Goal: Task Accomplishment & Management: Use online tool/utility

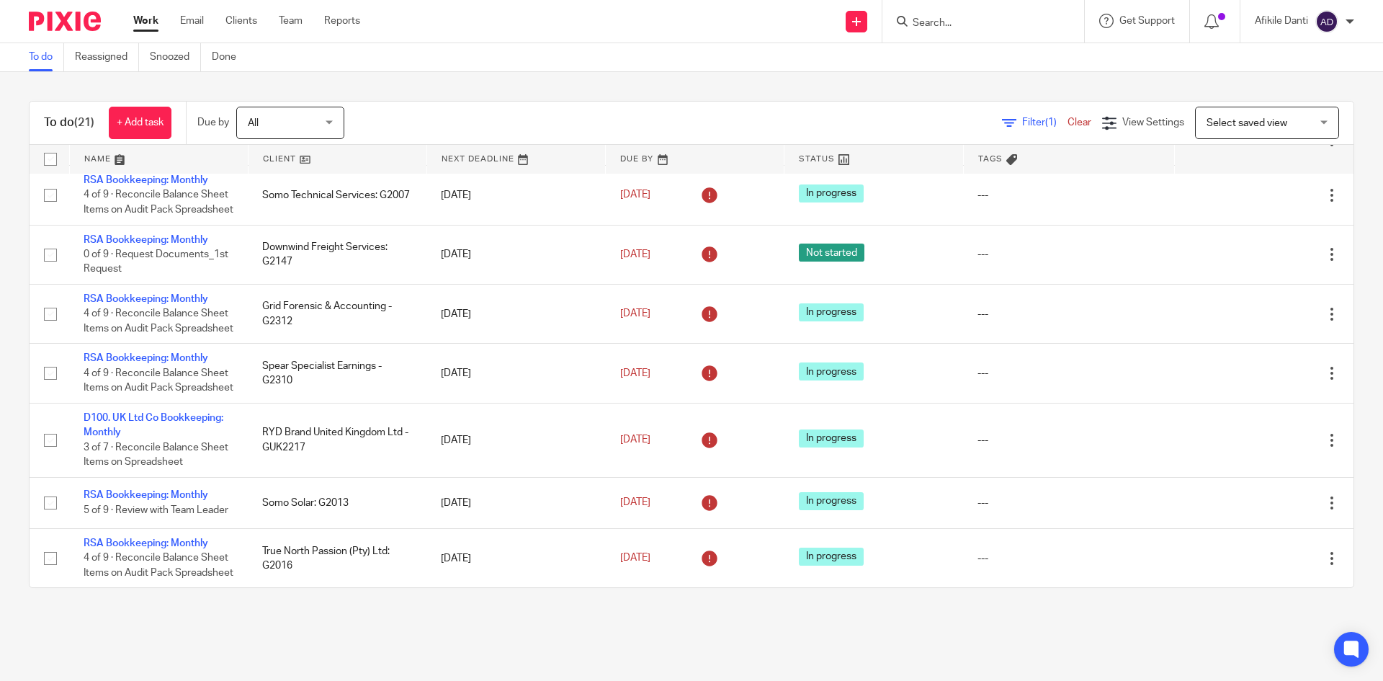
scroll to position [576, 0]
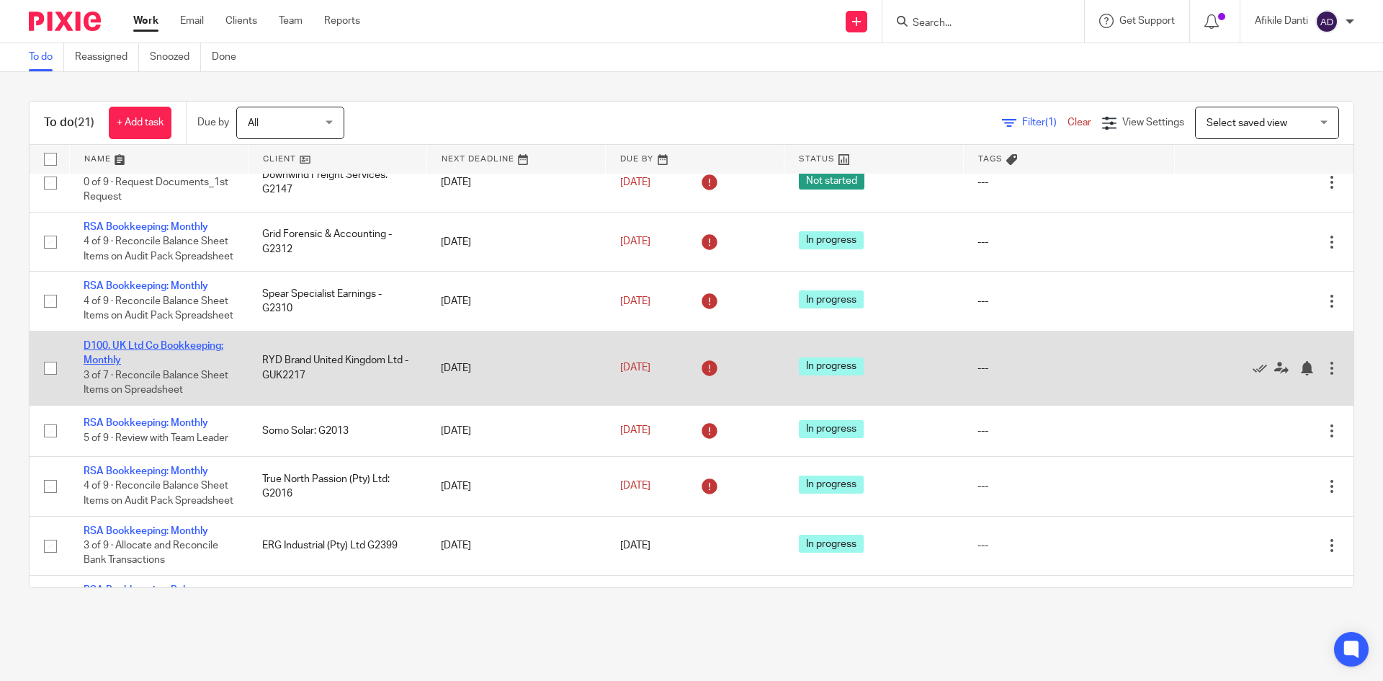
click at [175, 365] on link "D100. UK Ltd Co Bookkeeping: Monthly" at bounding box center [154, 353] width 140 height 24
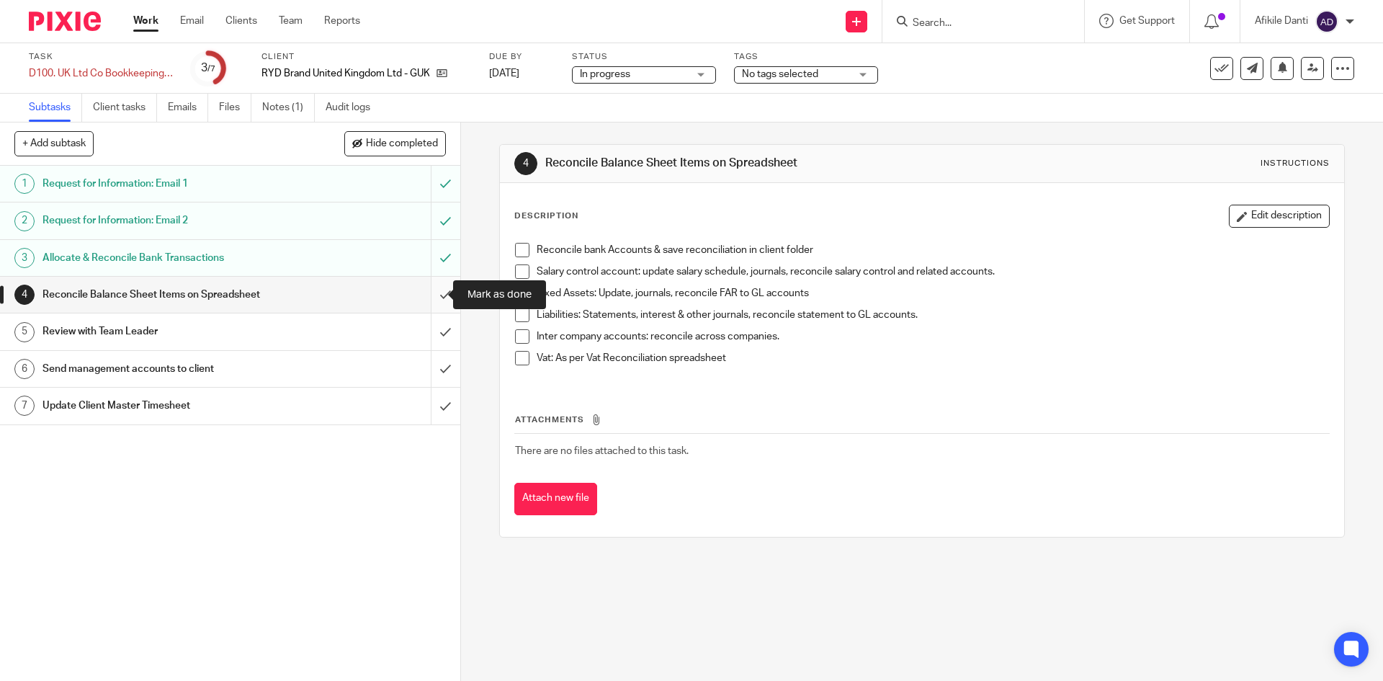
click at [424, 297] on input "submit" at bounding box center [230, 295] width 460 height 36
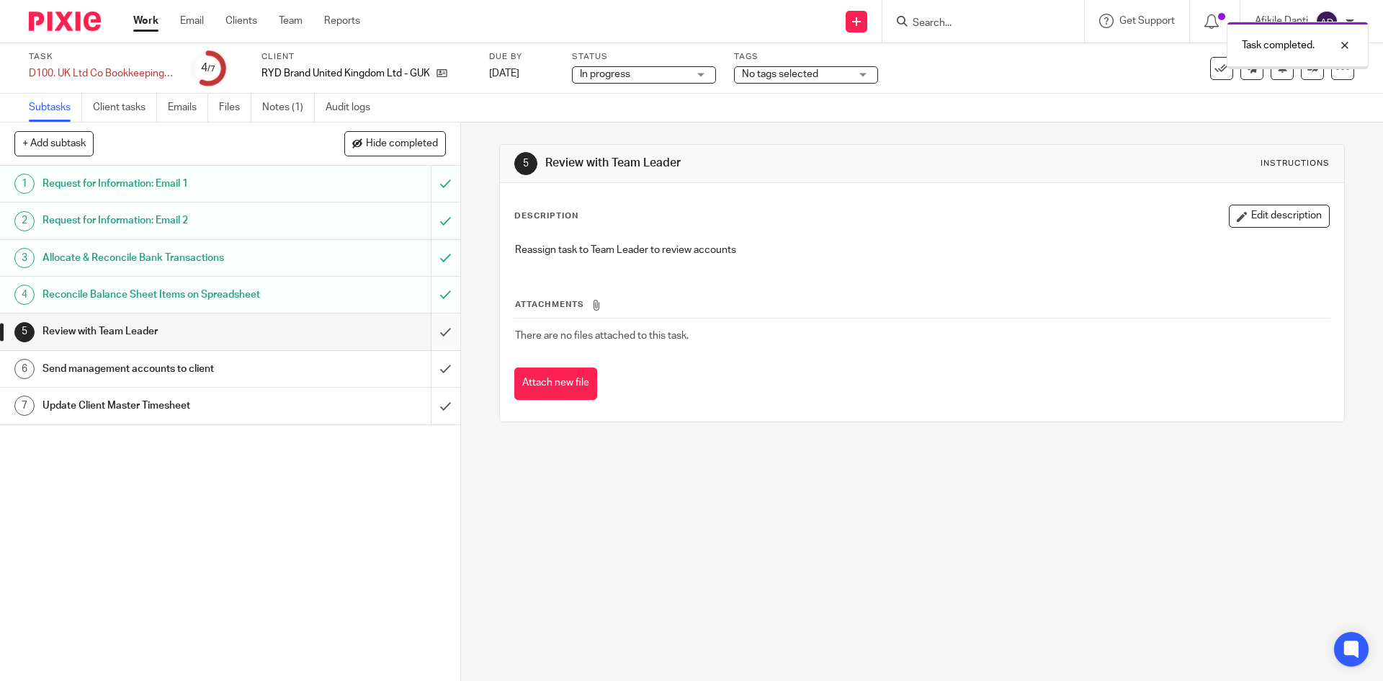
click at [437, 337] on input "submit" at bounding box center [230, 331] width 460 height 36
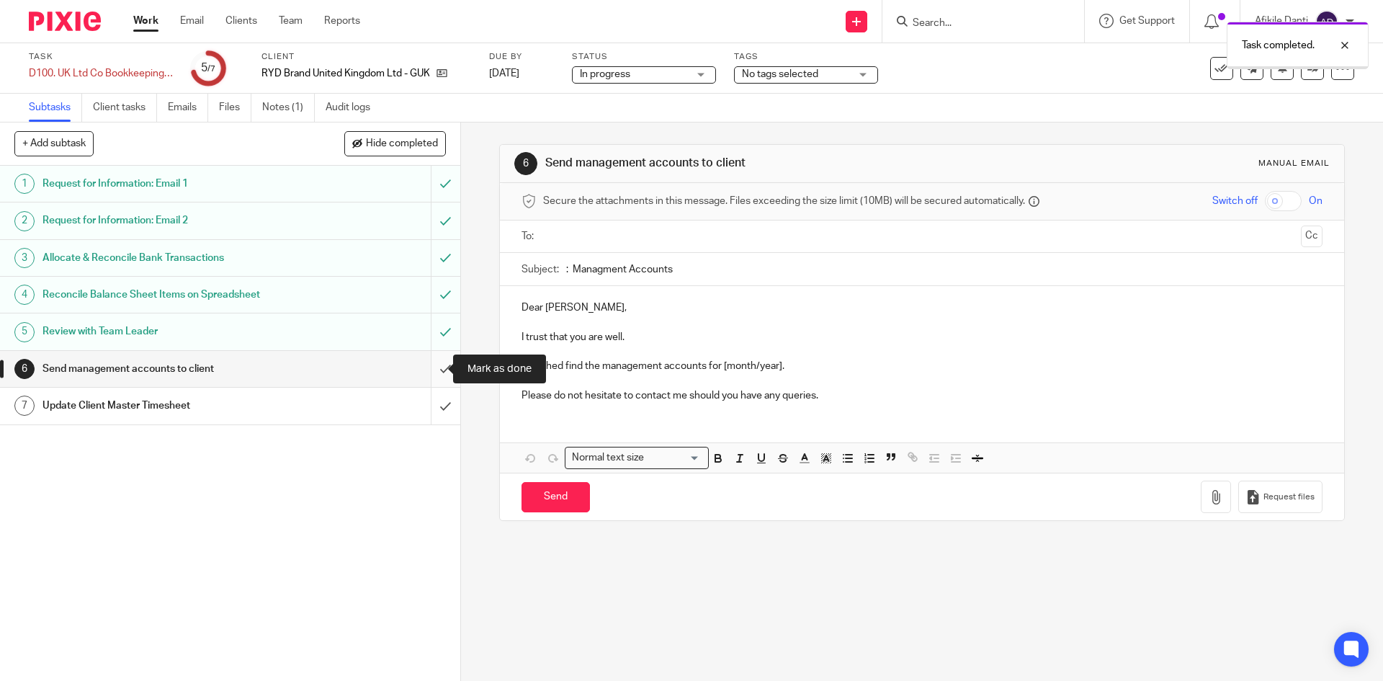
click at [431, 373] on input "submit" at bounding box center [230, 369] width 460 height 36
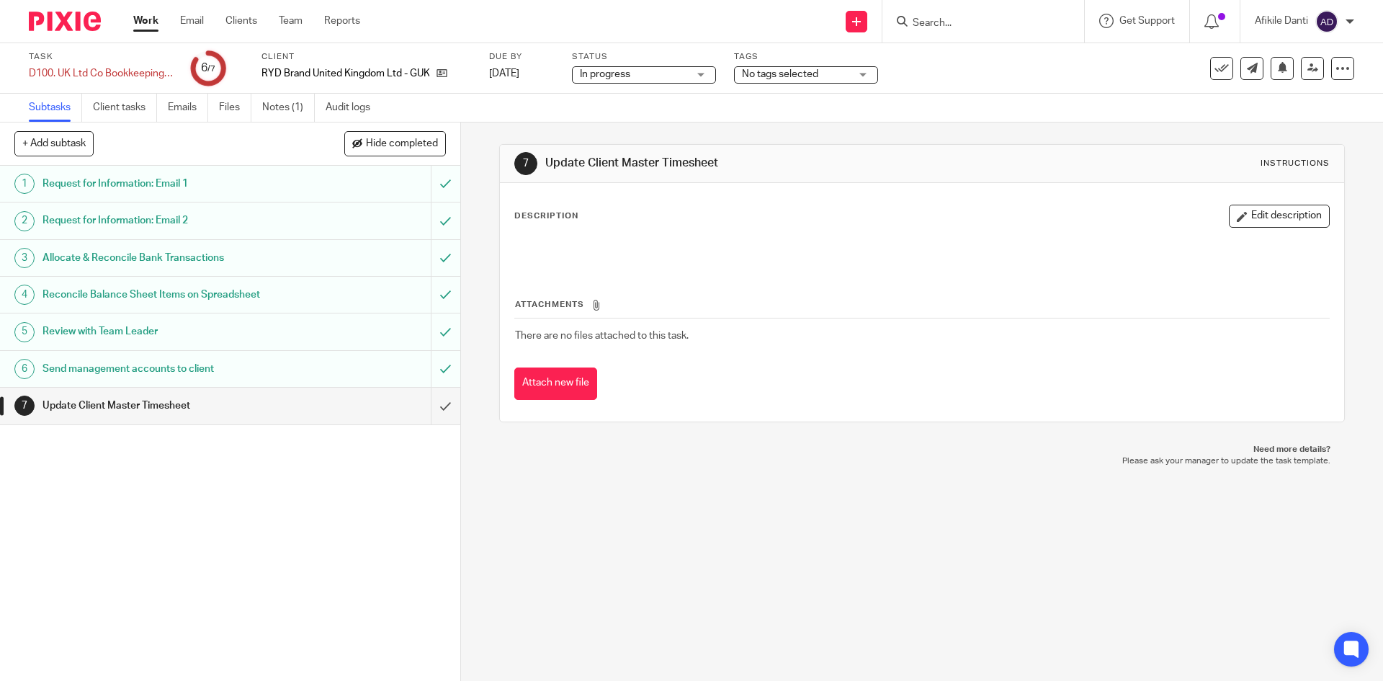
click at [148, 28] on link "Work" at bounding box center [145, 21] width 25 height 14
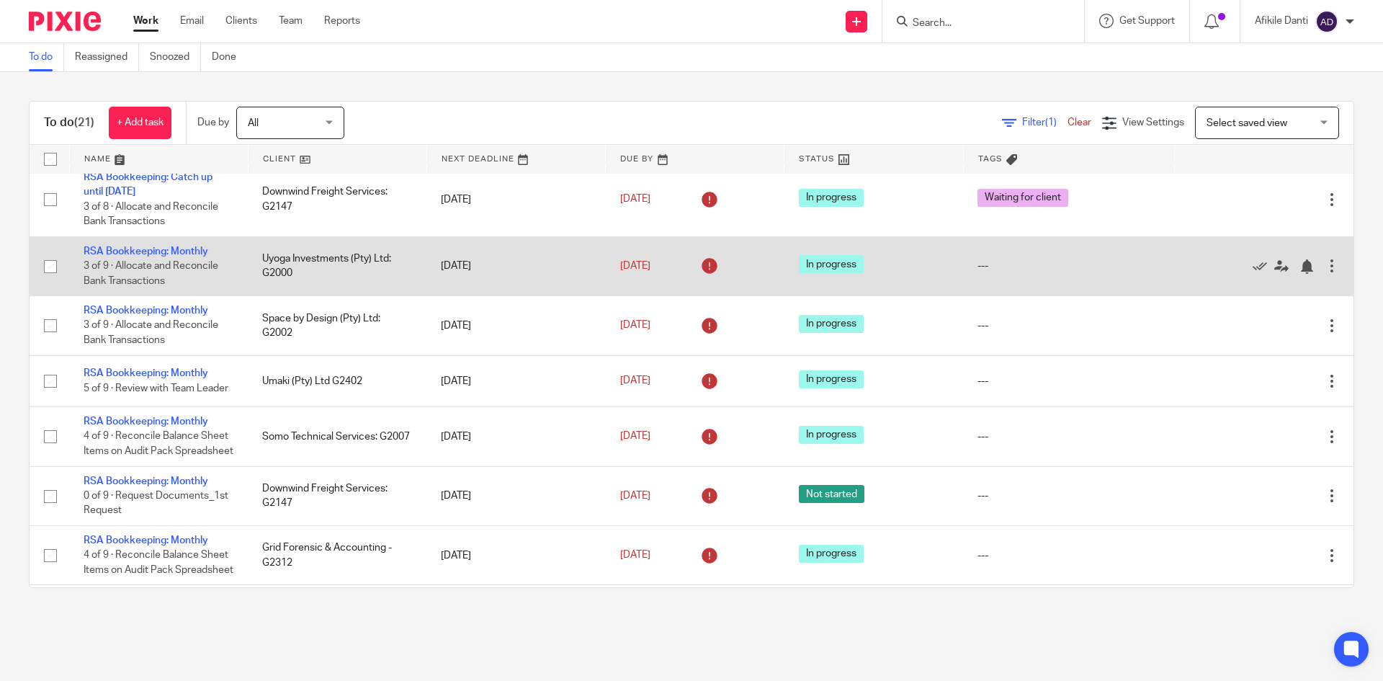
scroll to position [288, 0]
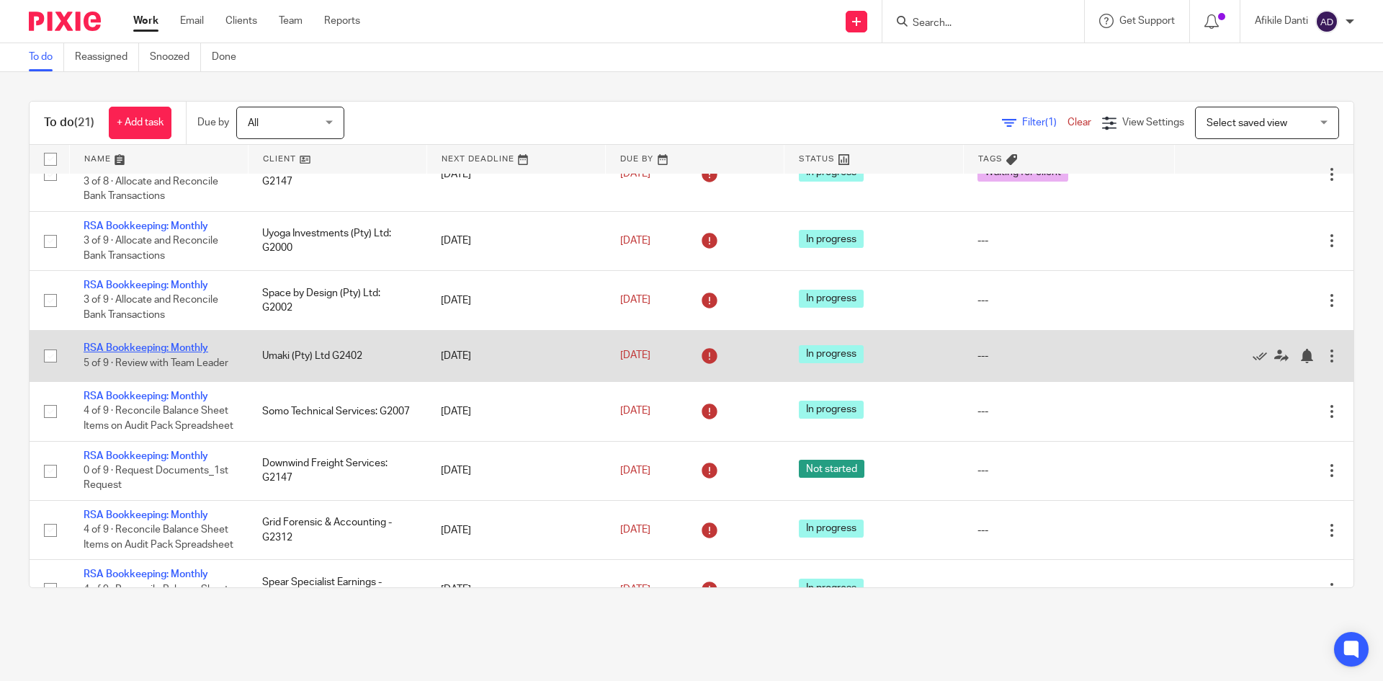
click at [171, 346] on link "RSA Bookkeeping: Monthly" at bounding box center [146, 348] width 125 height 10
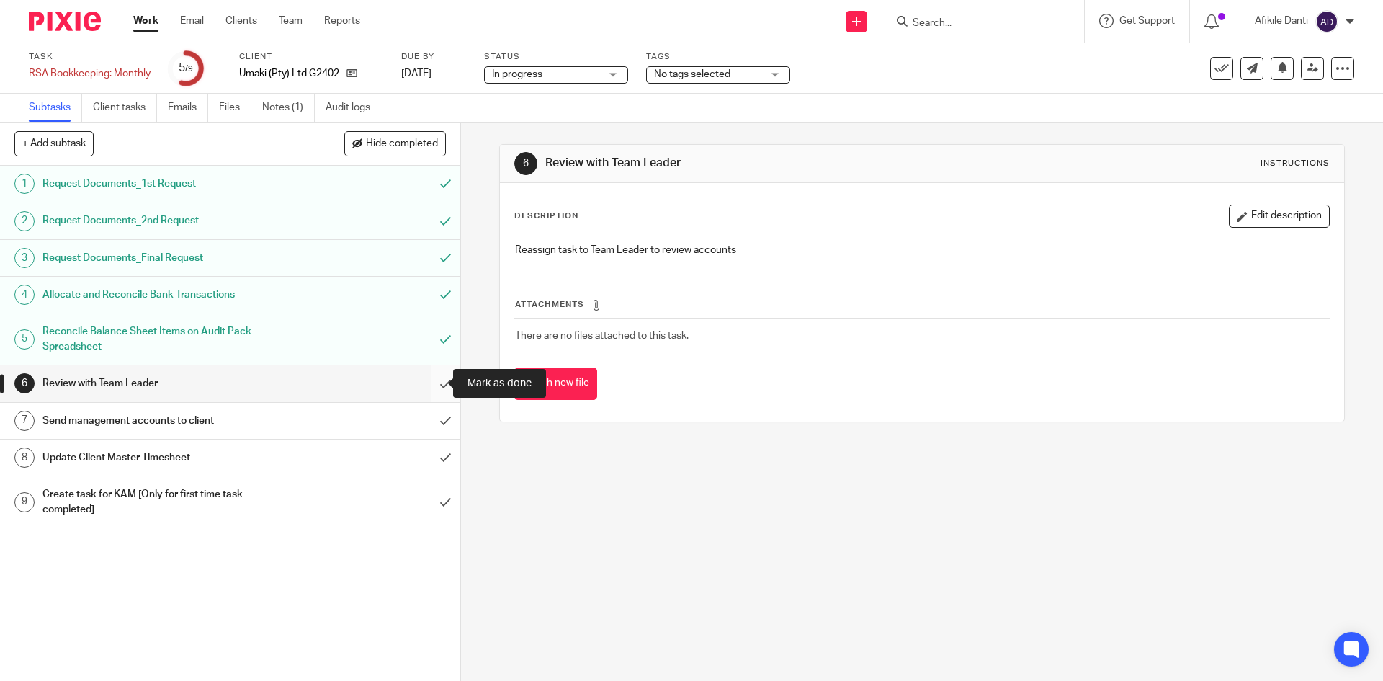
click at [441, 392] on input "submit" at bounding box center [230, 383] width 460 height 36
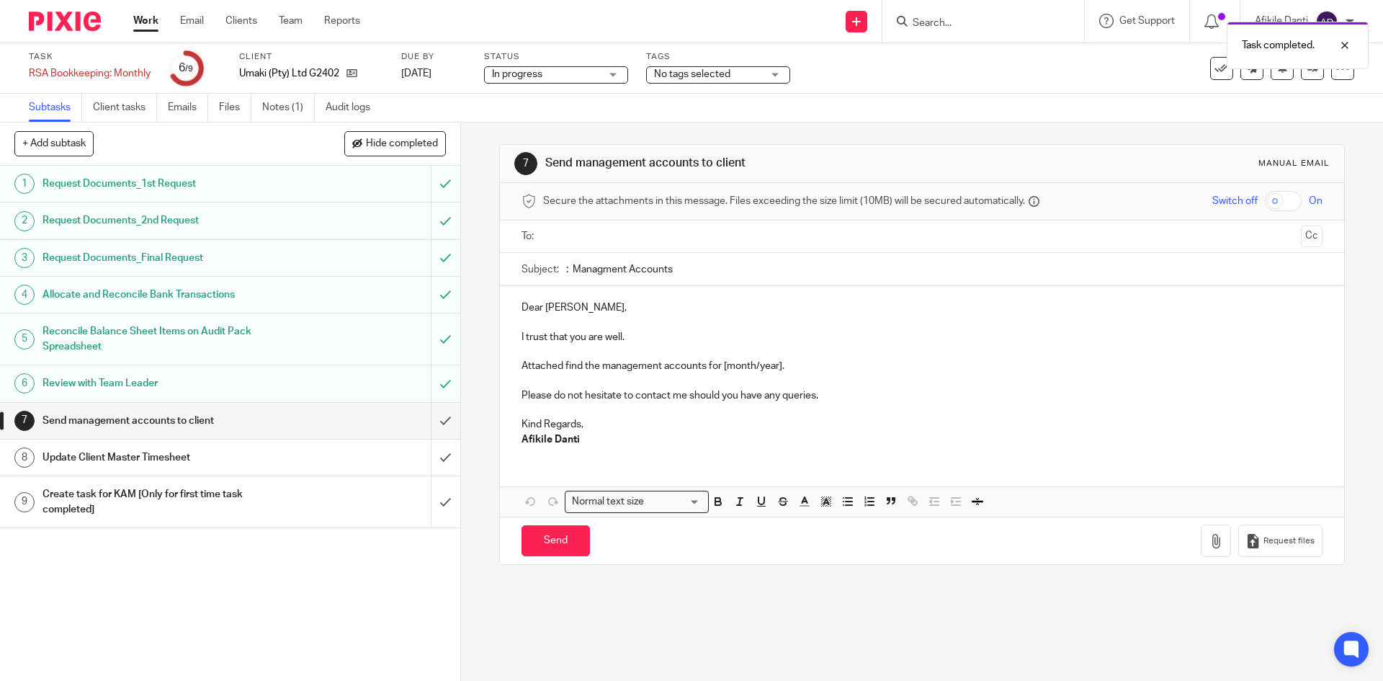
click at [143, 17] on link "Work" at bounding box center [145, 21] width 25 height 14
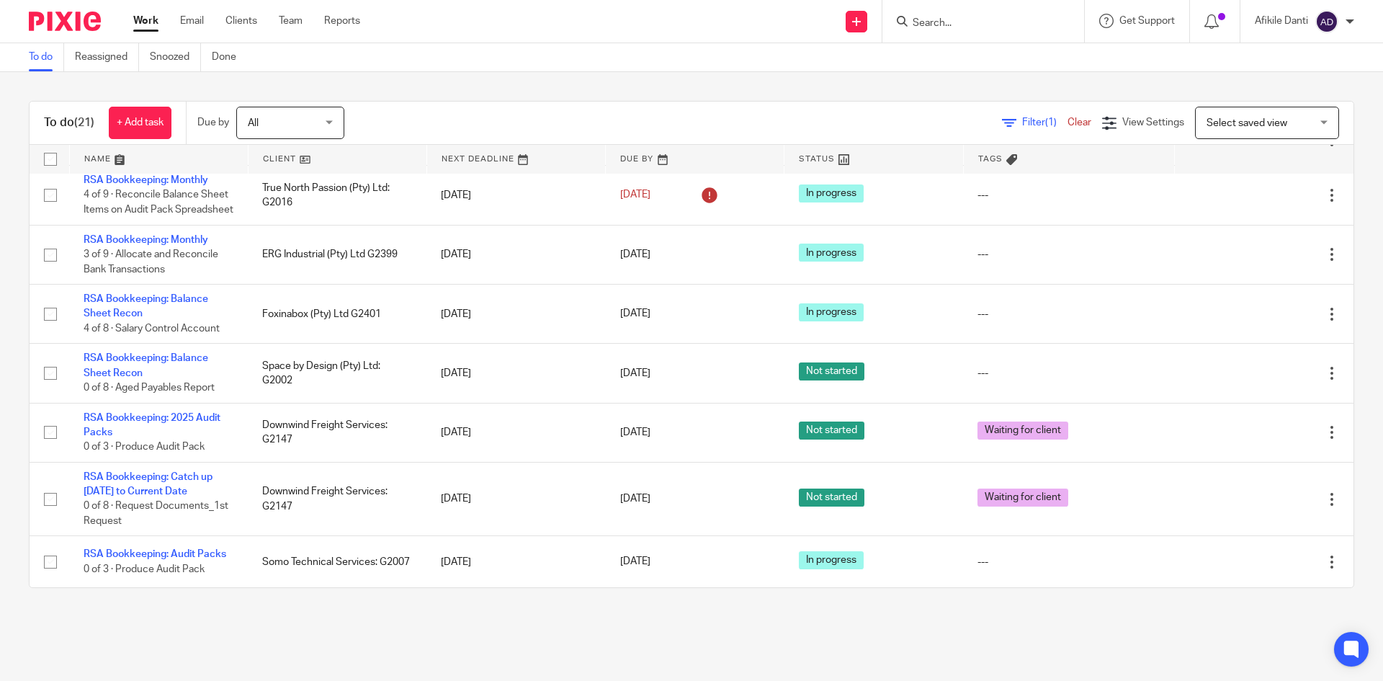
scroll to position [942, 0]
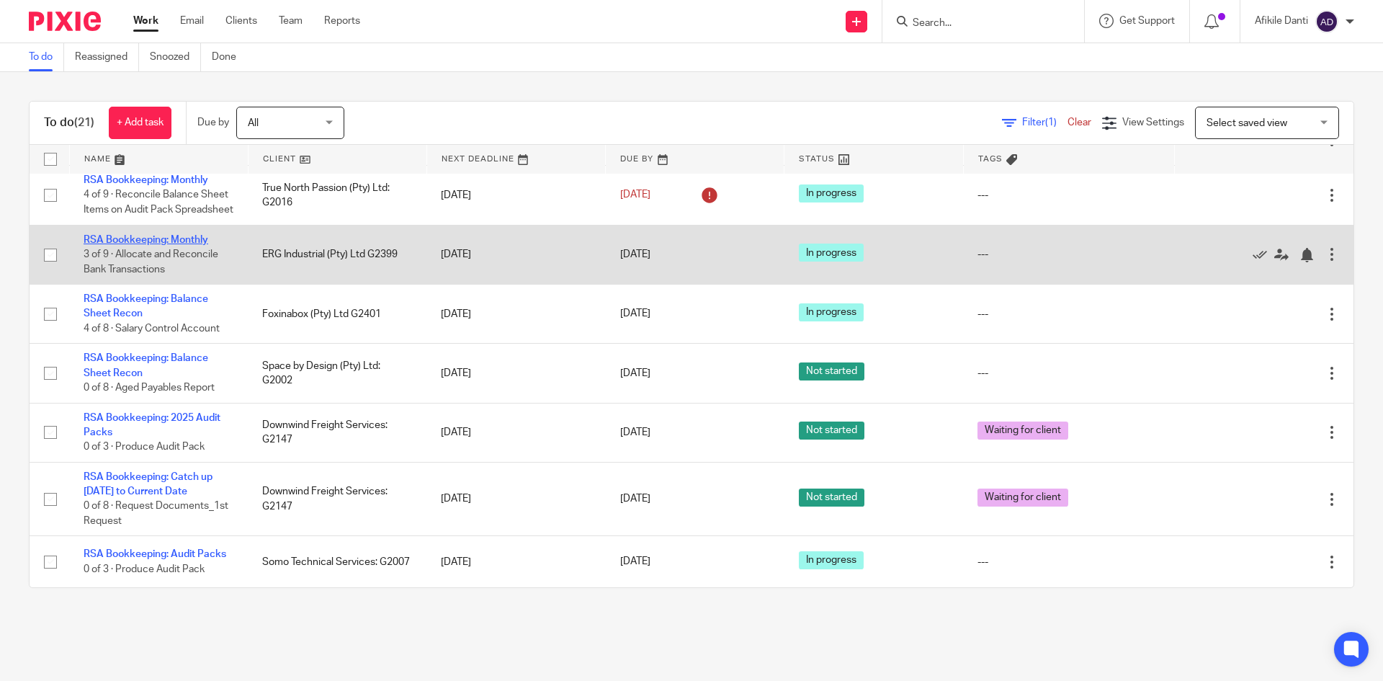
click at [175, 241] on link "RSA Bookkeeping: Monthly" at bounding box center [146, 240] width 125 height 10
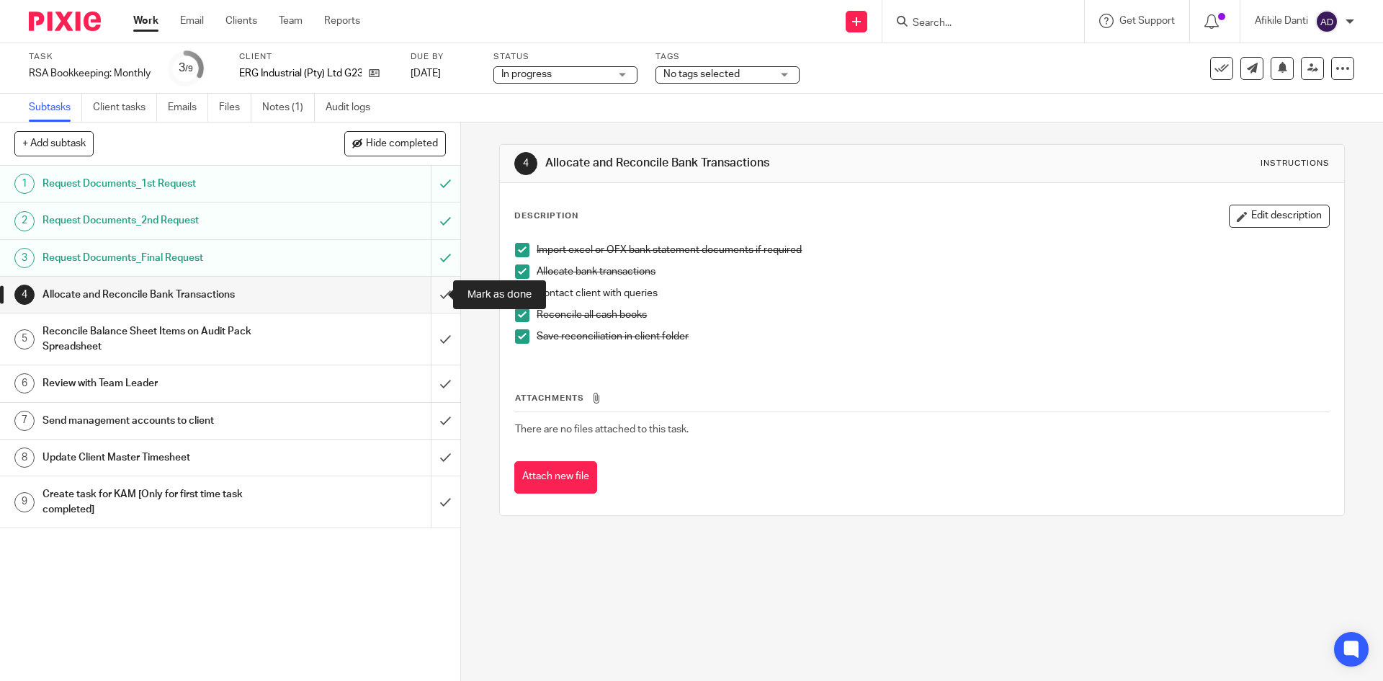
click at [439, 300] on input "submit" at bounding box center [230, 295] width 460 height 36
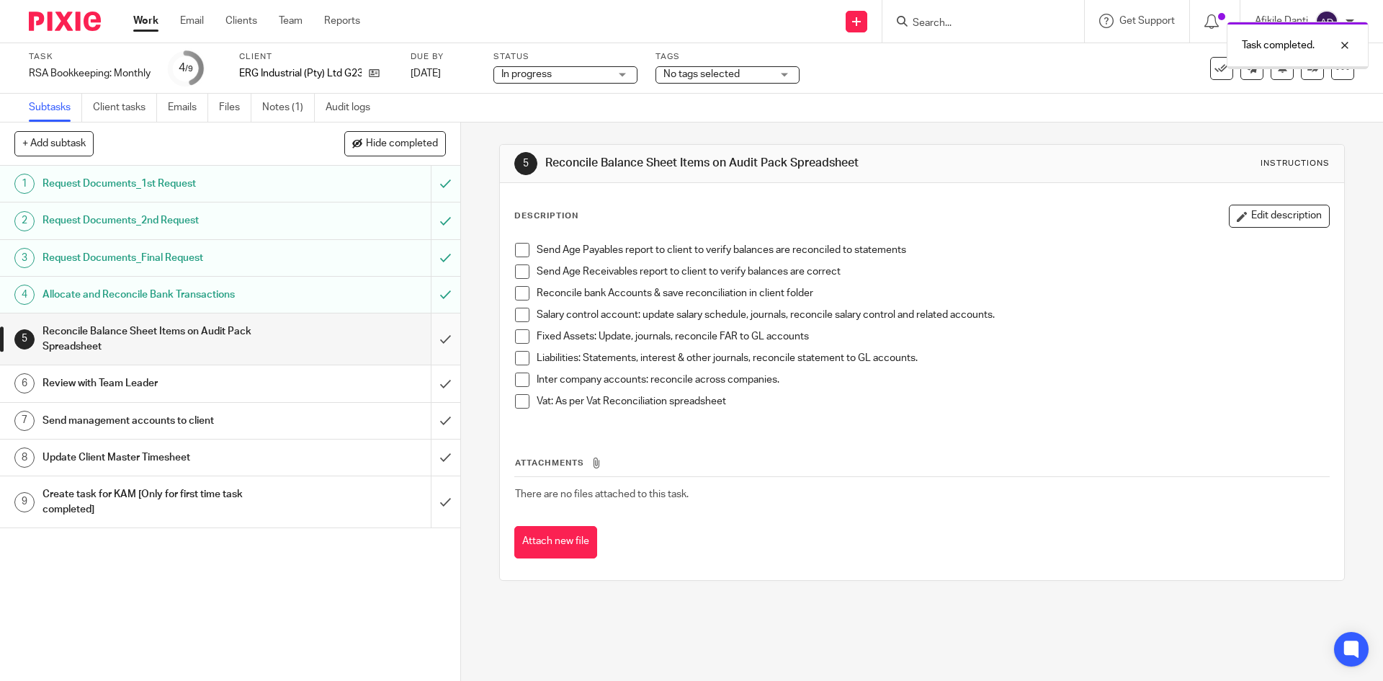
click at [437, 337] on input "submit" at bounding box center [230, 338] width 460 height 51
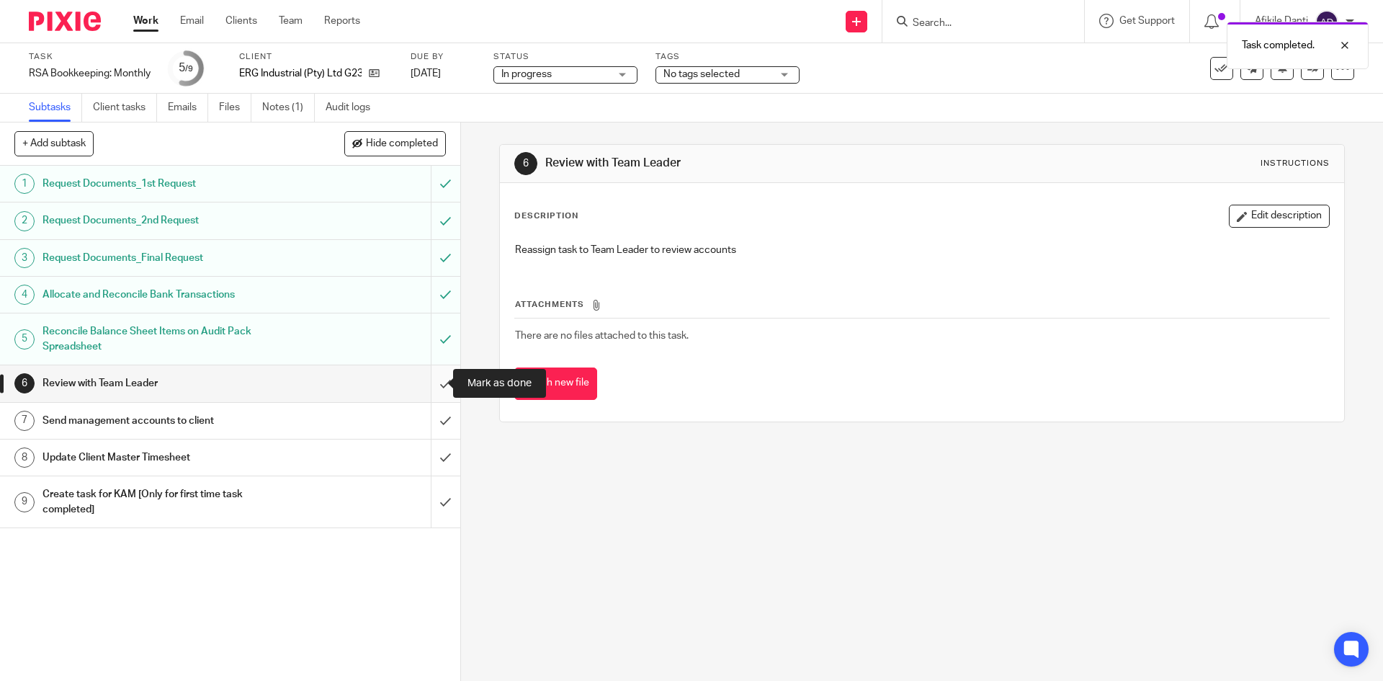
click at [436, 380] on input "submit" at bounding box center [230, 383] width 460 height 36
